Goal: Transaction & Acquisition: Purchase product/service

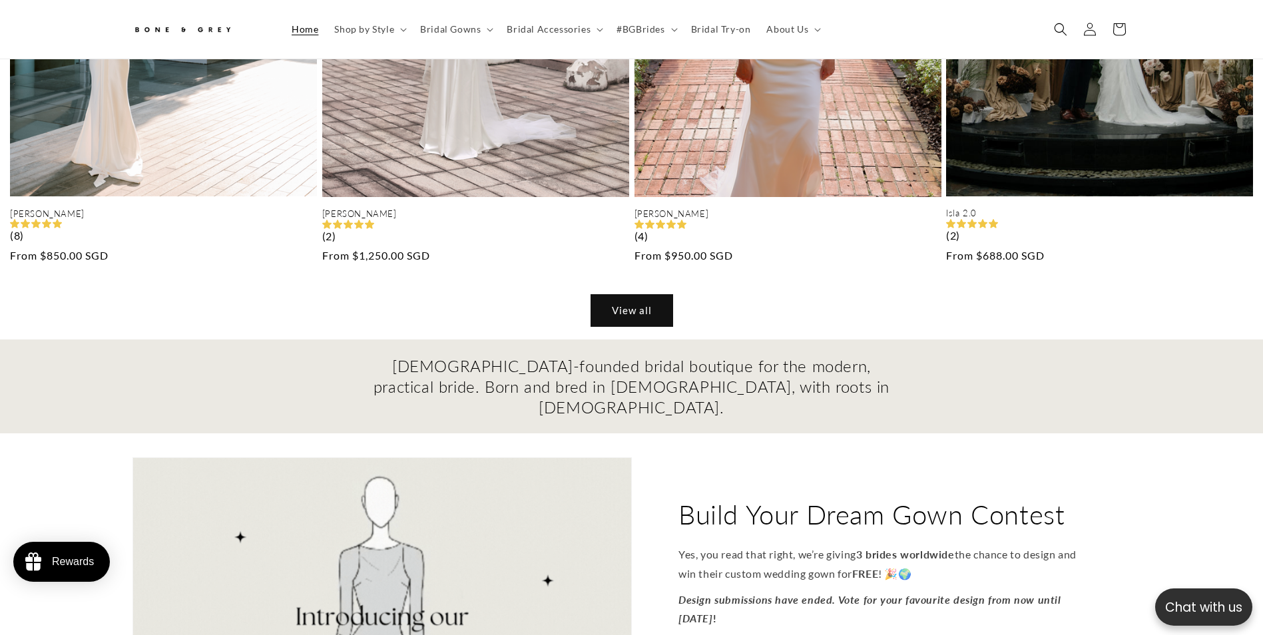
scroll to position [0, 366]
click at [633, 323] on link "View all" at bounding box center [631, 310] width 81 height 31
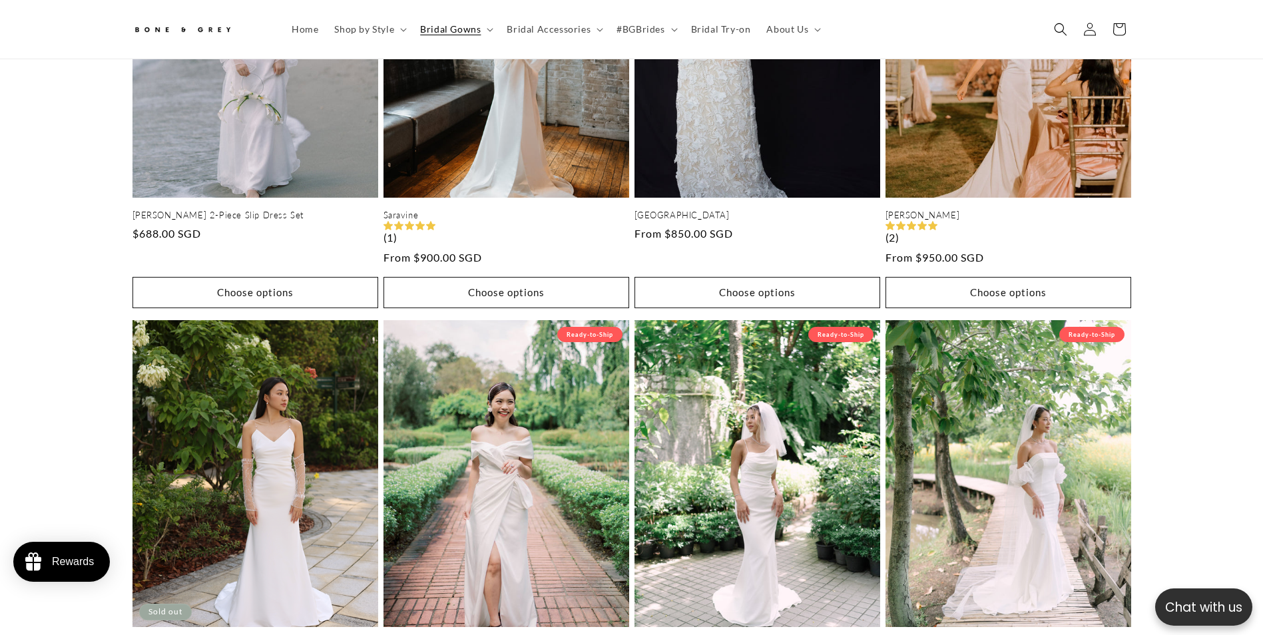
scroll to position [0, 733]
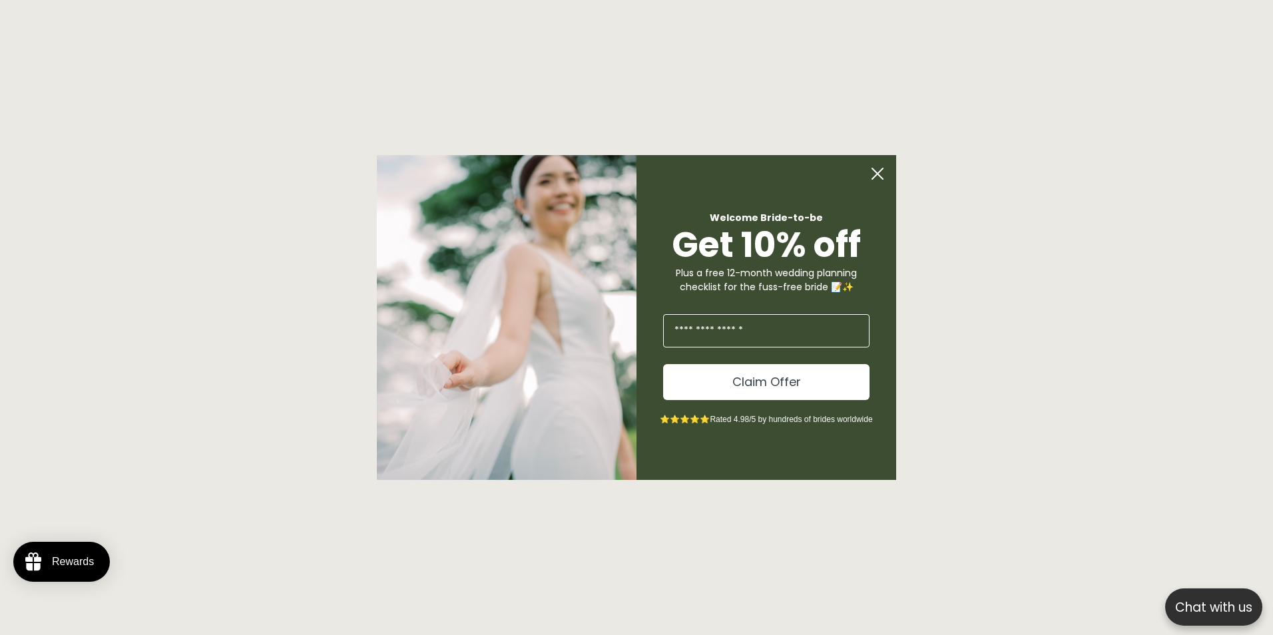
click at [868, 166] on circle "Close dialog" at bounding box center [877, 173] width 25 height 25
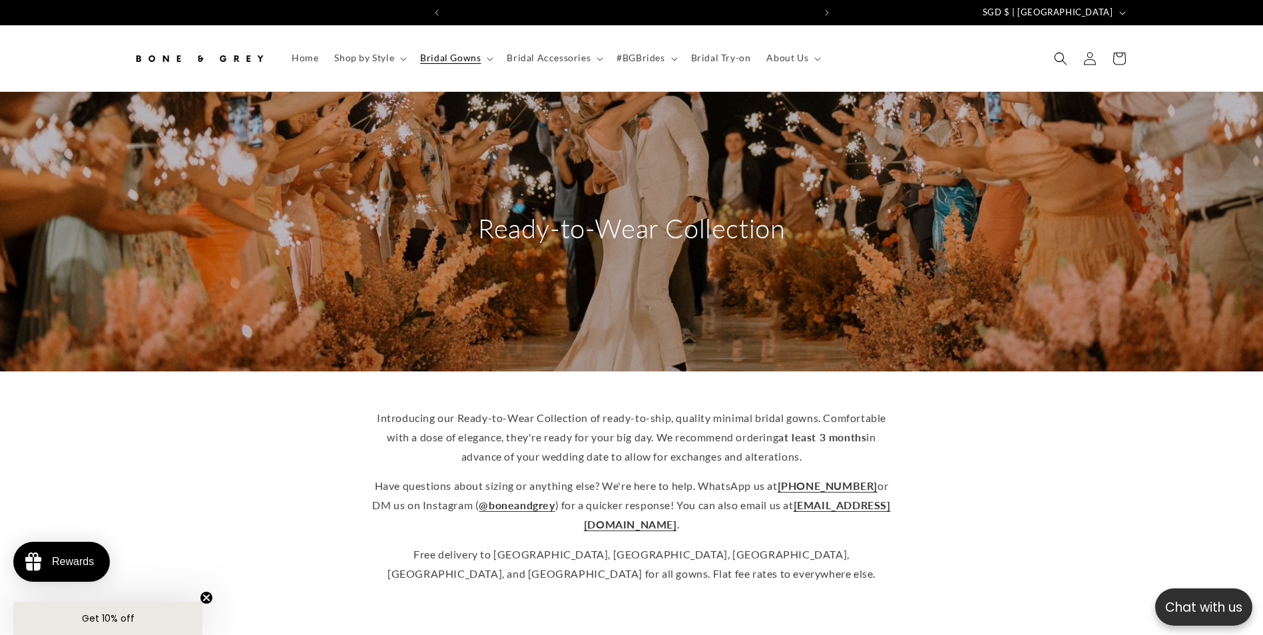
scroll to position [0, 366]
click at [486, 61] on summary "Bridal Gowns" at bounding box center [455, 58] width 87 height 28
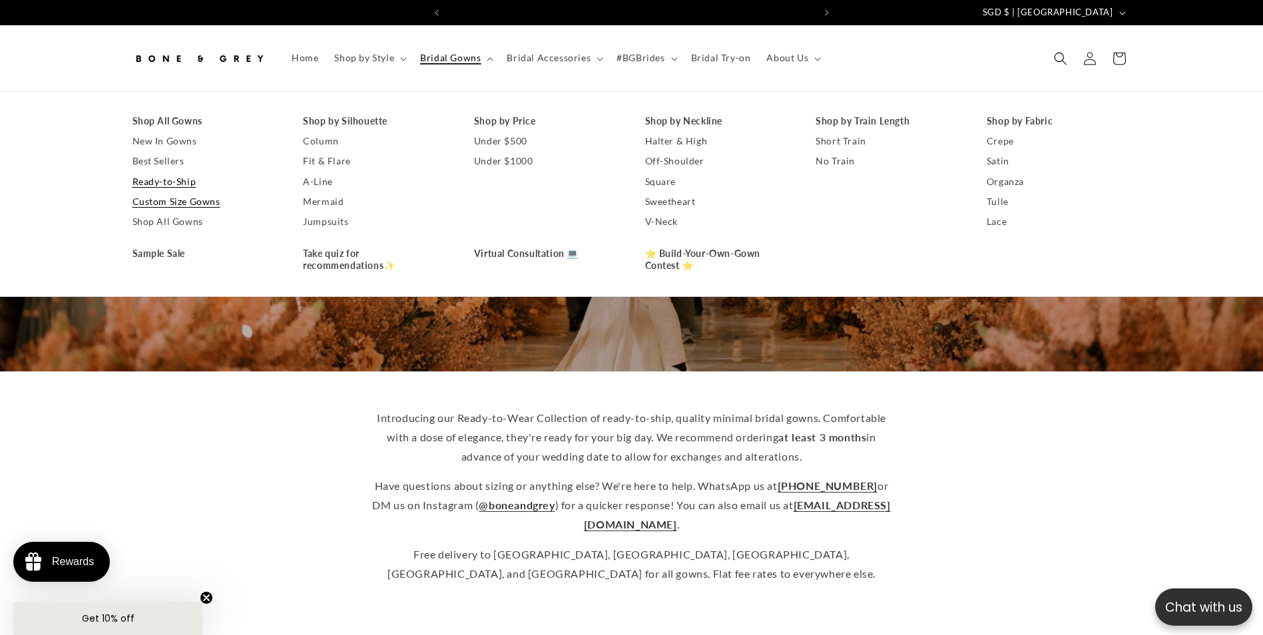
scroll to position [0, 733]
click at [208, 202] on link "Custom Size Gowns" at bounding box center [205, 202] width 145 height 20
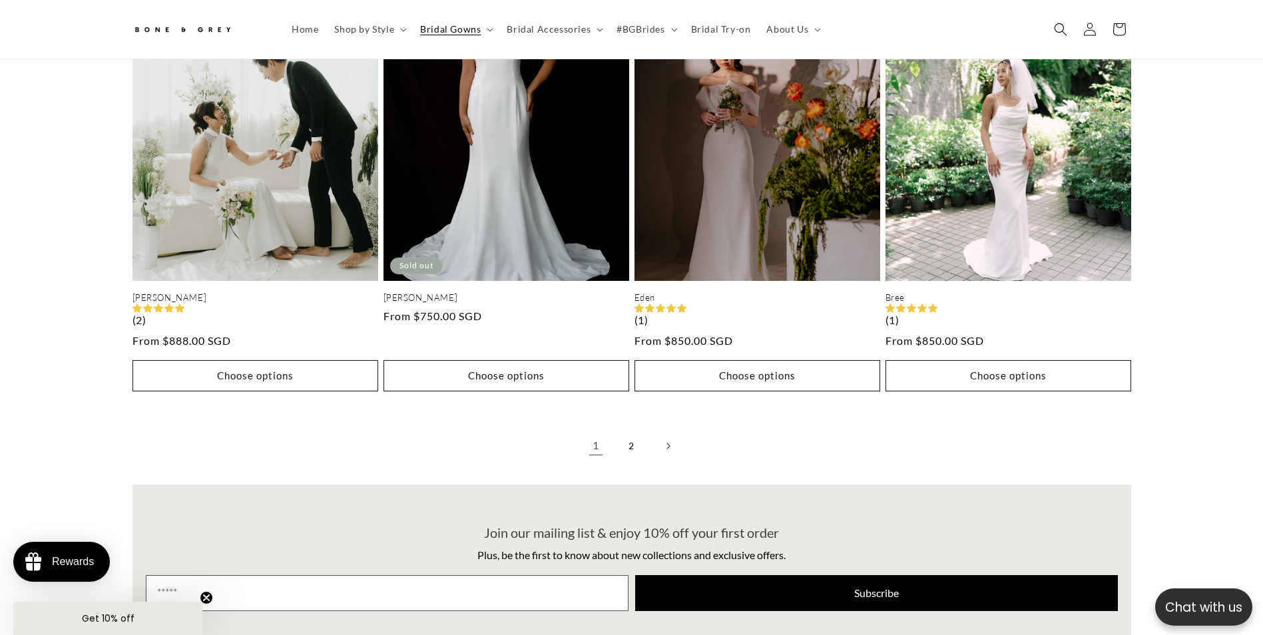
scroll to position [2923, 0]
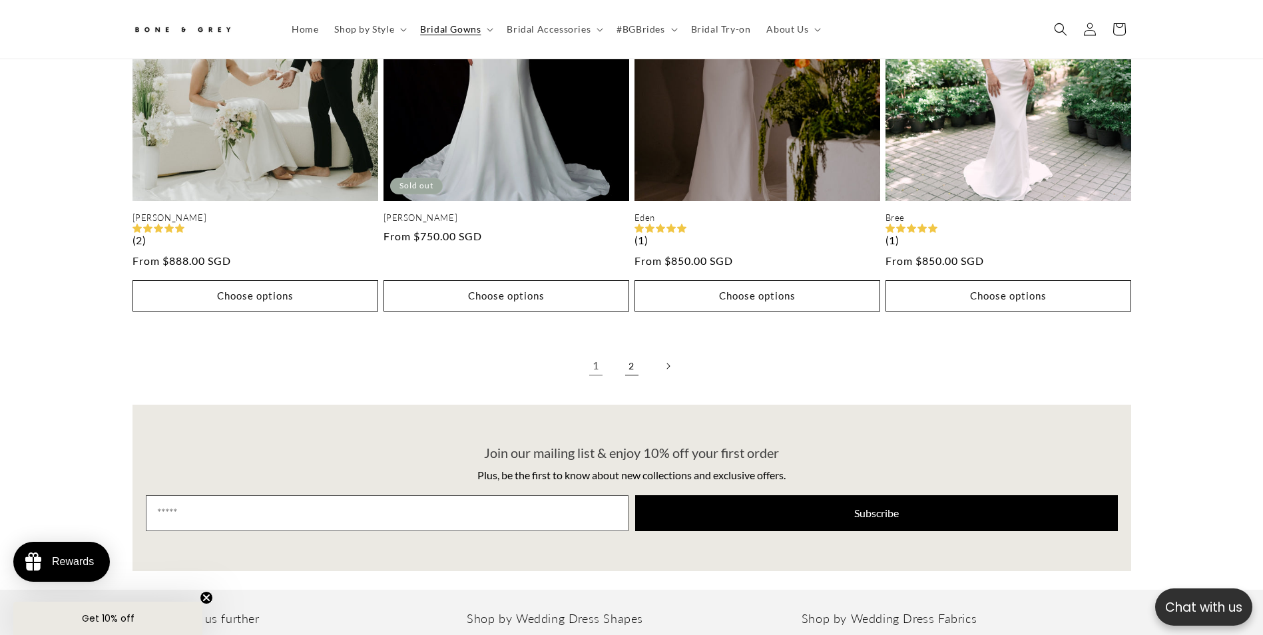
click at [635, 352] on link "2" at bounding box center [631, 366] width 29 height 29
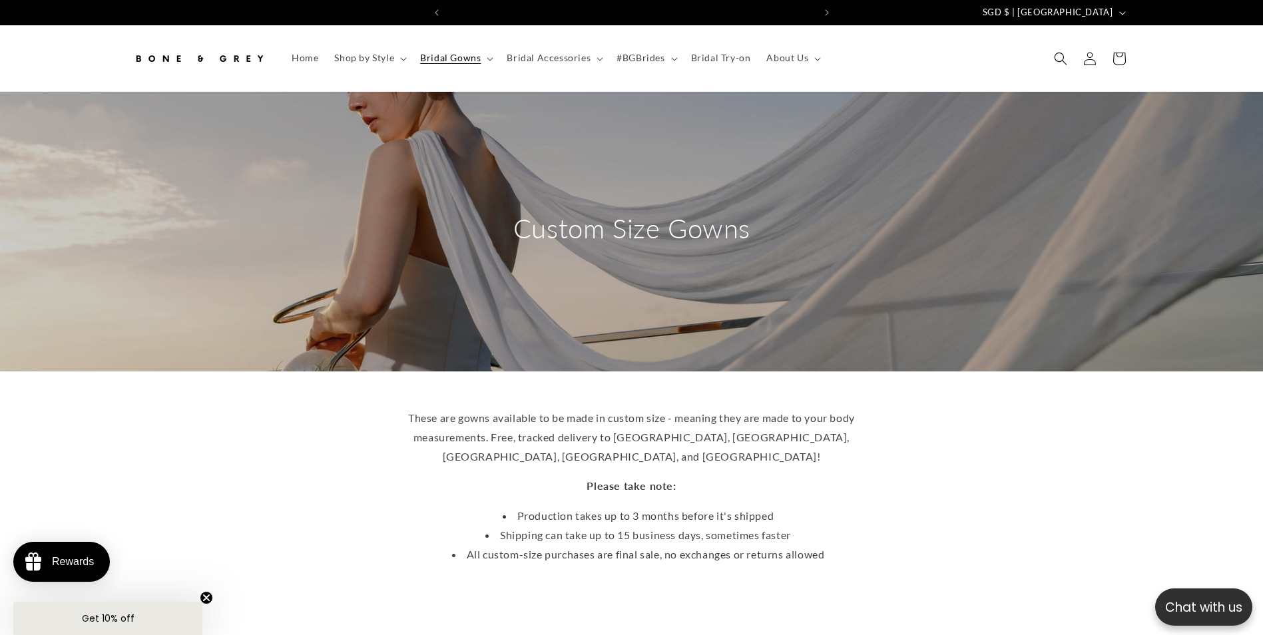
scroll to position [0, 733]
click at [699, 63] on span "Bridal Try-on" at bounding box center [721, 58] width 60 height 12
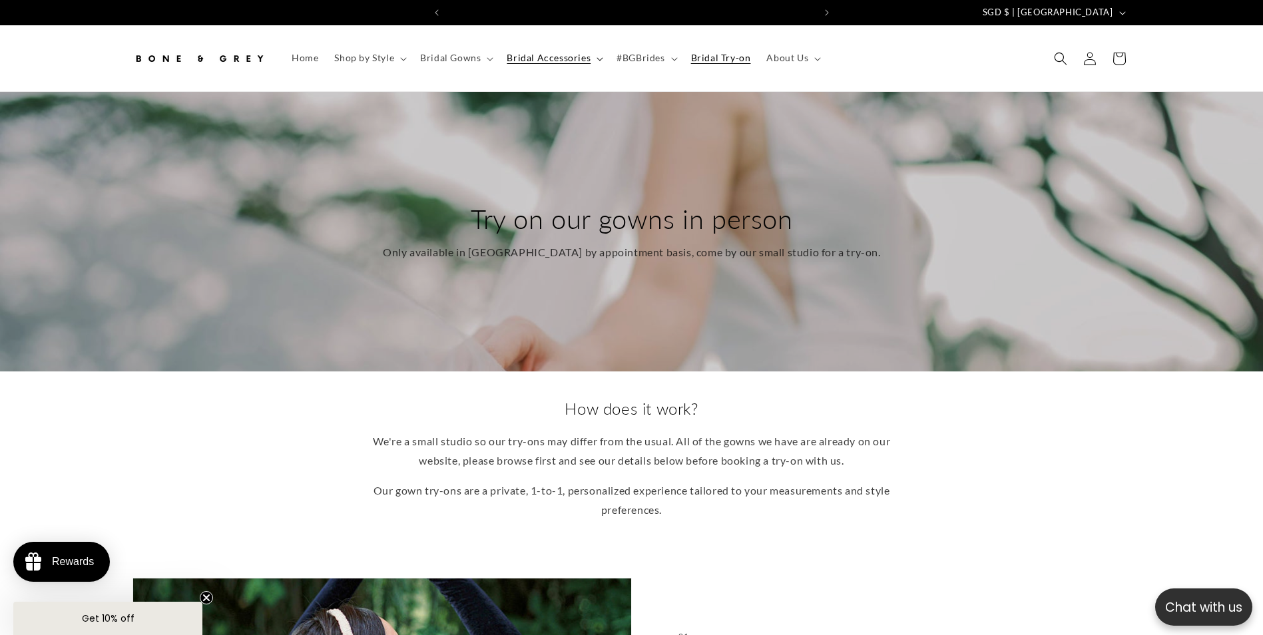
scroll to position [0, 733]
click at [586, 56] on span "Bridal Accessories" at bounding box center [549, 58] width 84 height 12
